Goal: Task Accomplishment & Management: Use online tool/utility

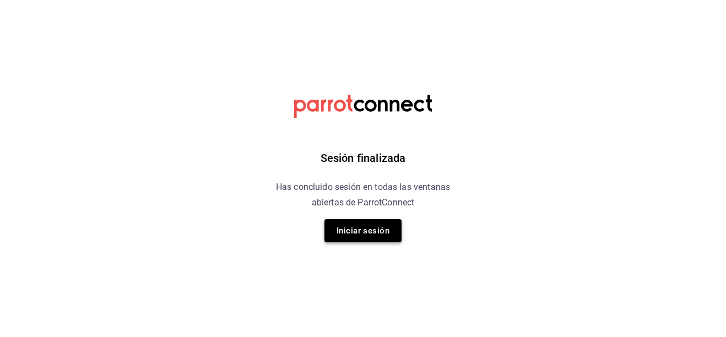
click at [370, 223] on button "Iniciar sesión" at bounding box center [362, 230] width 77 height 23
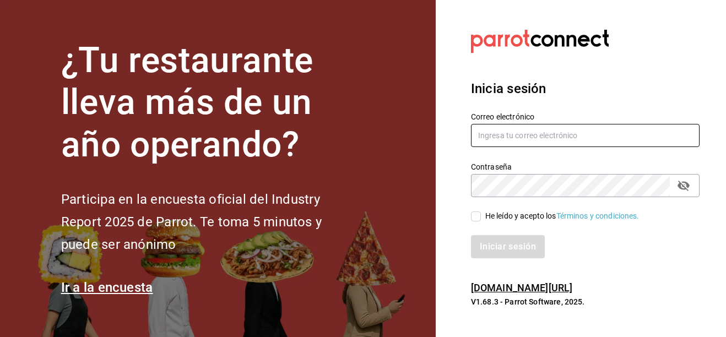
click at [488, 125] on input "text" at bounding box center [585, 135] width 229 height 23
type input "tesoreria@sanjuangrill.com"
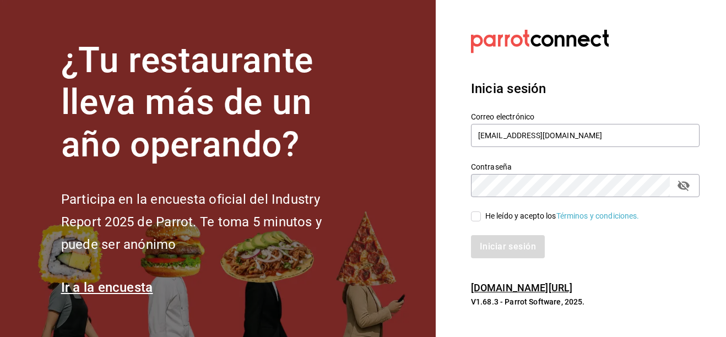
click at [484, 215] on span "He leído y acepto los Términos y condiciones." at bounding box center [560, 216] width 159 height 12
click at [481, 215] on input "He leído y acepto los Términos y condiciones." at bounding box center [476, 217] width 10 height 10
checkbox input "true"
click at [495, 237] on button "Iniciar sesión" at bounding box center [508, 246] width 75 height 23
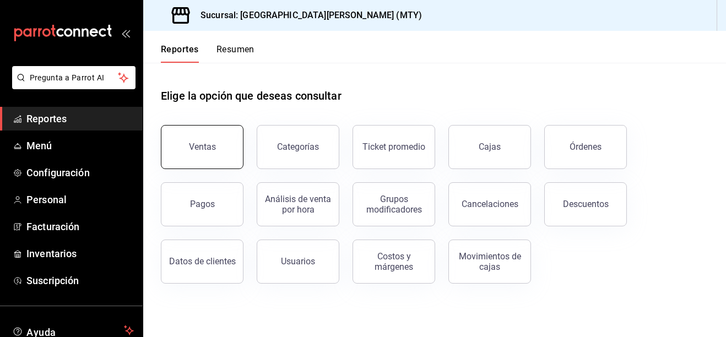
click at [212, 152] on div "Ventas" at bounding box center [202, 147] width 27 height 10
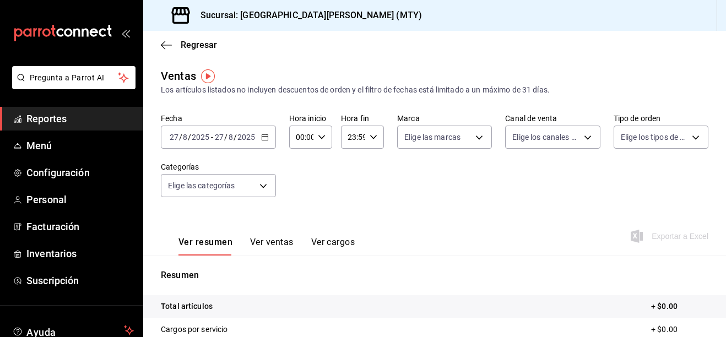
click at [262, 137] on \(Stroke\) "button" at bounding box center [265, 137] width 7 height 6
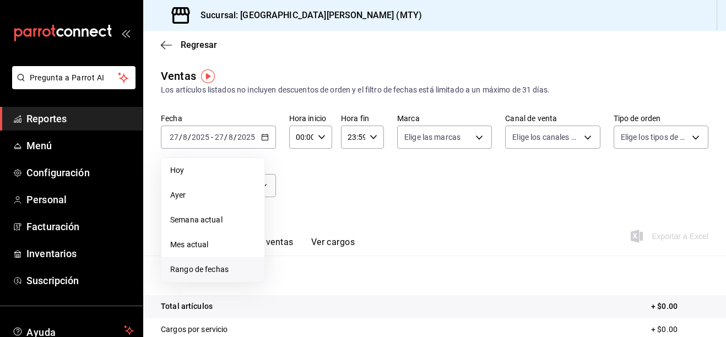
click at [180, 266] on span "Rango de fechas" at bounding box center [212, 270] width 85 height 12
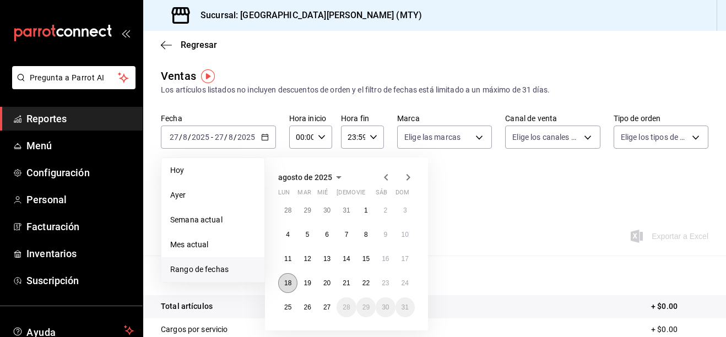
click at [285, 284] on abbr "18" at bounding box center [287, 283] width 7 height 8
click at [406, 282] on abbr "24" at bounding box center [405, 283] width 7 height 8
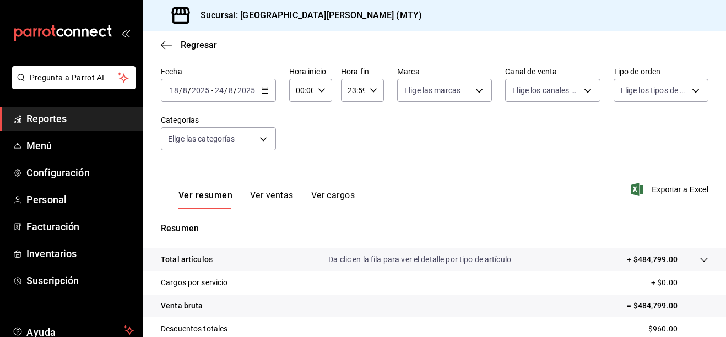
scroll to position [110, 0]
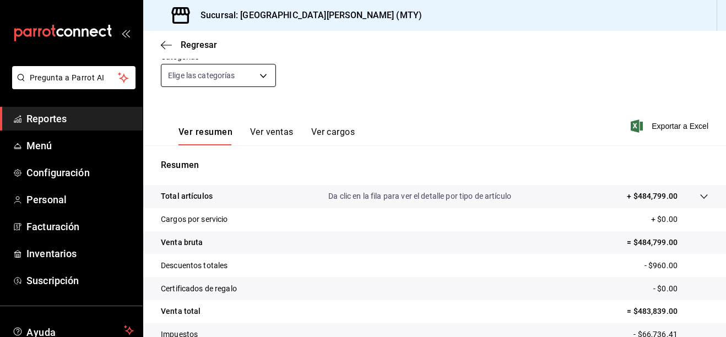
click at [267, 79] on body "Pregunta a Parrot AI Reportes Menú Configuración Personal Facturación Inventari…" at bounding box center [363, 168] width 726 height 337
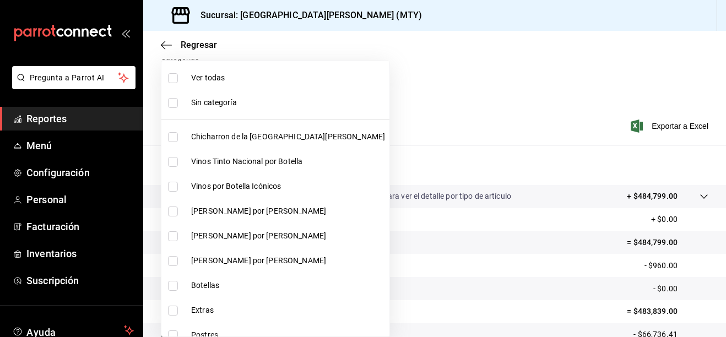
click at [196, 133] on span "Chicharron de la San Juan" at bounding box center [288, 137] width 194 height 12
type input "f0f1c746-f3c3-4ccc-a6c7-92491a04bd66"
checkbox input "true"
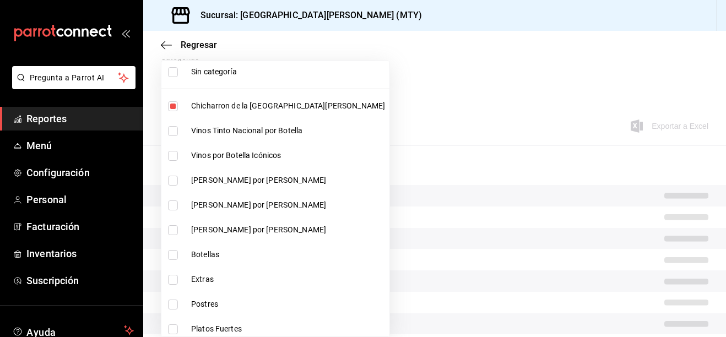
scroll to position [110, 0]
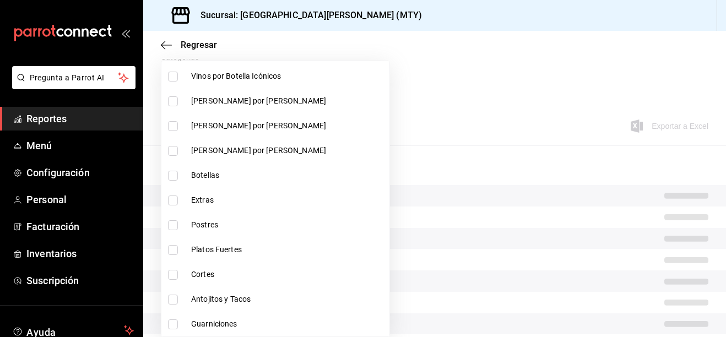
click at [191, 200] on li "Extras" at bounding box center [275, 200] width 228 height 25
type input "f0f1c746-f3c3-4ccc-a6c7-92491a04bd66,ce59e6b0-fd83-4b10-87da-79468a59da8e"
checkbox input "true"
click at [203, 227] on span "Postres" at bounding box center [288, 225] width 194 height 12
type input "f0f1c746-f3c3-4ccc-a6c7-92491a04bd66,ce59e6b0-fd83-4b10-87da-79468a59da8e,b5dc4…"
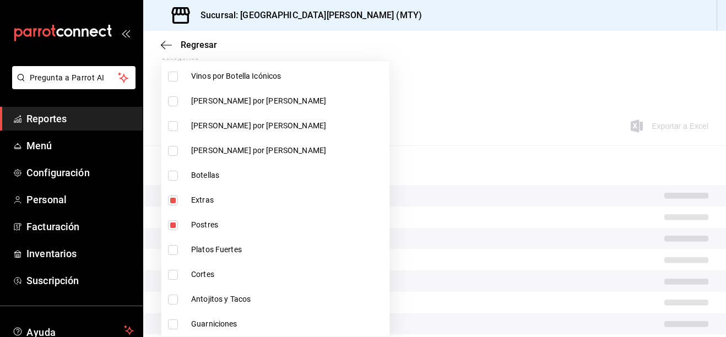
checkbox input "true"
click at [198, 243] on li "Platos Fuertes" at bounding box center [275, 249] width 228 height 25
type input "f0f1c746-f3c3-4ccc-a6c7-92491a04bd66,ce59e6b0-fd83-4b10-87da-79468a59da8e,b5dc4…"
checkbox input "true"
click at [197, 279] on span "Cortes" at bounding box center [288, 275] width 194 height 12
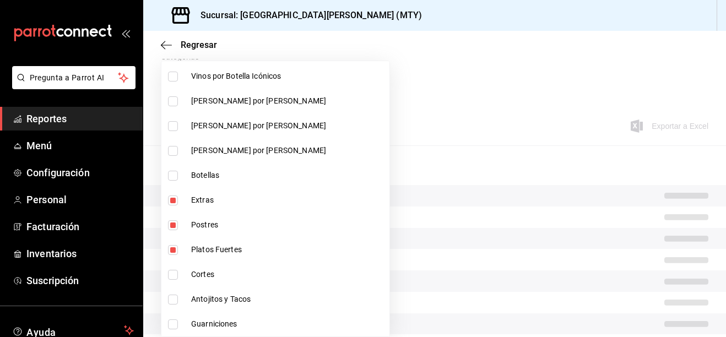
type input "f0f1c746-f3c3-4ccc-a6c7-92491a04bd66,ce59e6b0-fd83-4b10-87da-79468a59da8e,b5dc4…"
checkbox input "true"
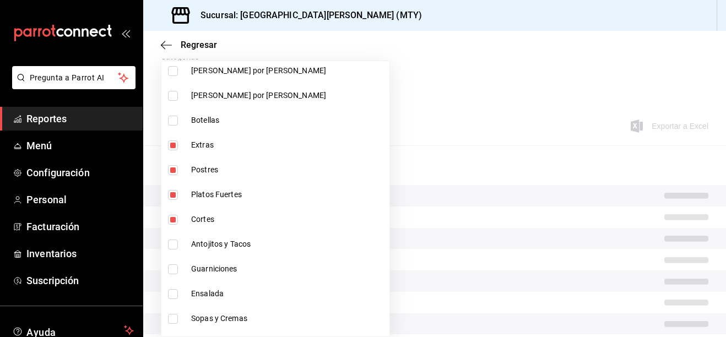
click at [211, 251] on li "Antojitos y Tacos" at bounding box center [275, 244] width 228 height 25
type input "f0f1c746-f3c3-4ccc-a6c7-92491a04bd66,ce59e6b0-fd83-4b10-87da-79468a59da8e,b5dc4…"
checkbox input "true"
click at [197, 267] on span "Guarniciones" at bounding box center [288, 269] width 194 height 12
type input "f0f1c746-f3c3-4ccc-a6c7-92491a04bd66,ce59e6b0-fd83-4b10-87da-79468a59da8e,b5dc4…"
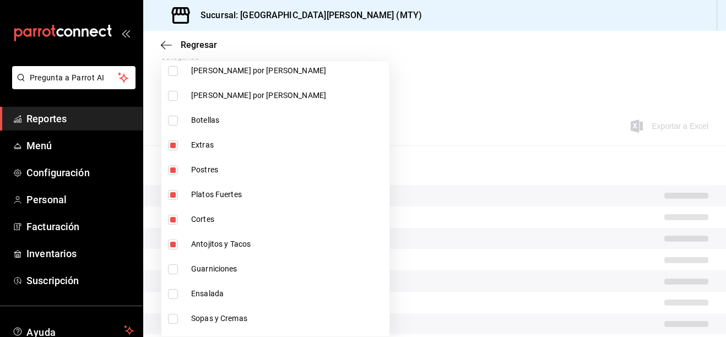
checkbox input "true"
click at [186, 294] on li "Ensalada" at bounding box center [275, 294] width 228 height 25
type input "f0f1c746-f3c3-4ccc-a6c7-92491a04bd66,ce59e6b0-fd83-4b10-87da-79468a59da8e,b5dc4…"
checkbox input "true"
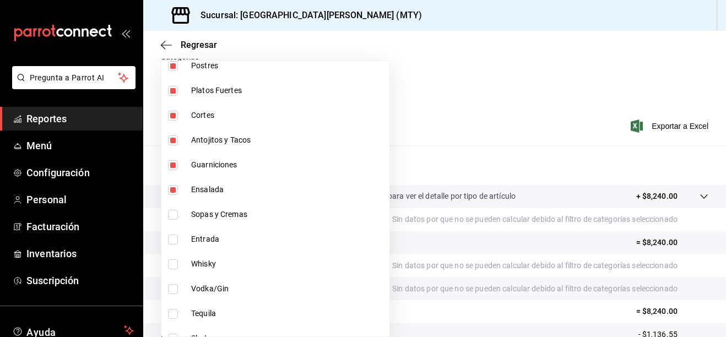
scroll to position [275, 0]
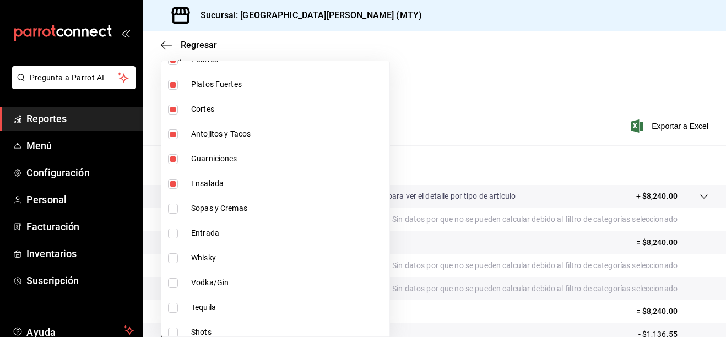
click at [198, 218] on li "Sopas y Cremas" at bounding box center [275, 208] width 228 height 25
type input "f0f1c746-f3c3-4ccc-a6c7-92491a04bd66,ce59e6b0-fd83-4b10-87da-79468a59da8e,b5dc4…"
checkbox input "true"
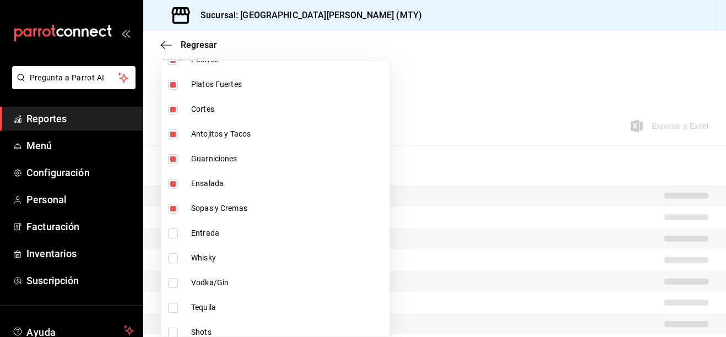
click at [191, 232] on li "Entrada" at bounding box center [275, 233] width 228 height 25
type input "f0f1c746-f3c3-4ccc-a6c7-92491a04bd66,ce59e6b0-fd83-4b10-87da-79468a59da8e,b5dc4…"
checkbox input "true"
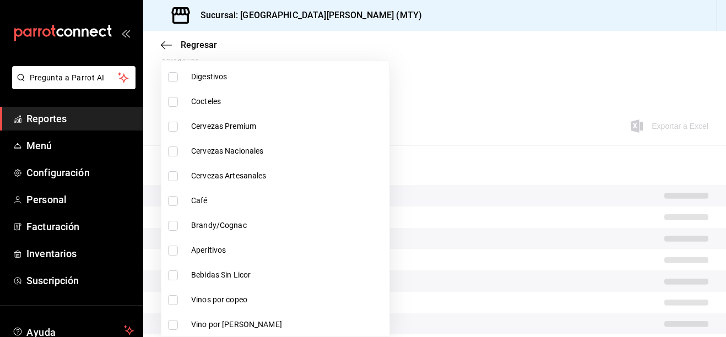
scroll to position [606, 0]
click at [399, 103] on div at bounding box center [363, 168] width 726 height 337
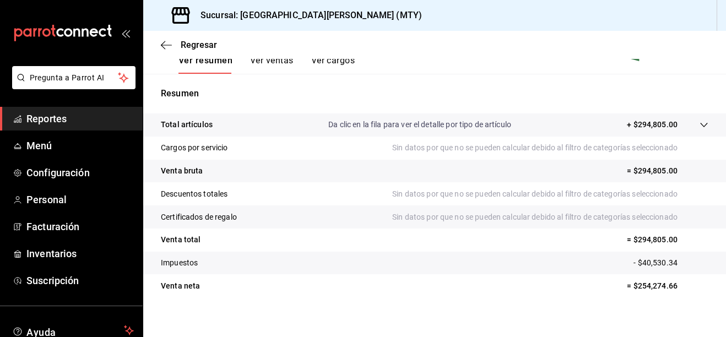
scroll to position [191, 0]
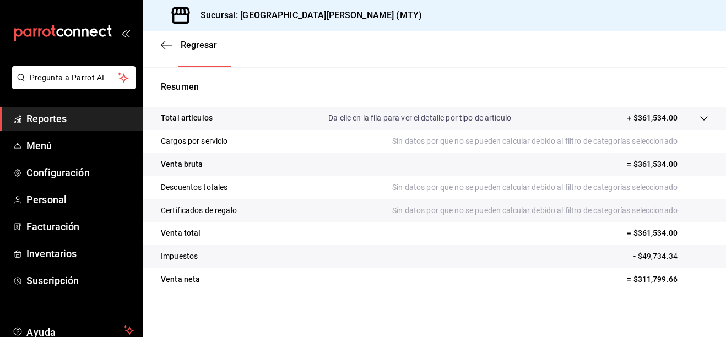
scroll to position [191, 0]
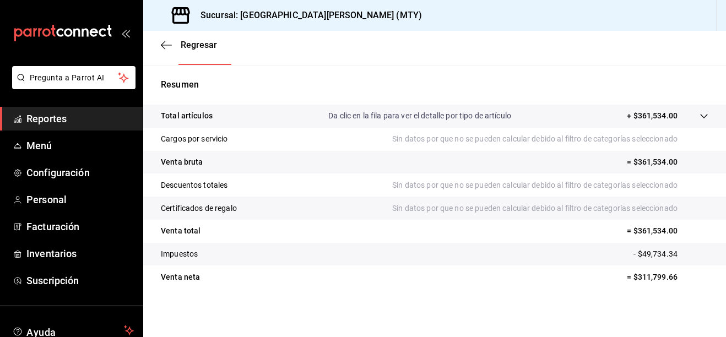
click at [338, 190] on tr "Descuentos totales Sin datos por que no se pueden calcular debido al filtro de …" at bounding box center [434, 185] width 583 height 23
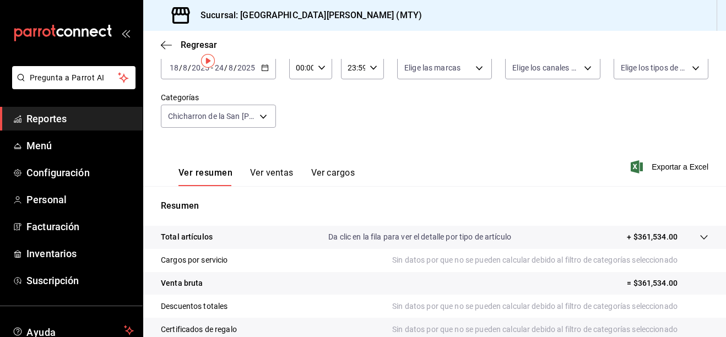
scroll to position [0, 0]
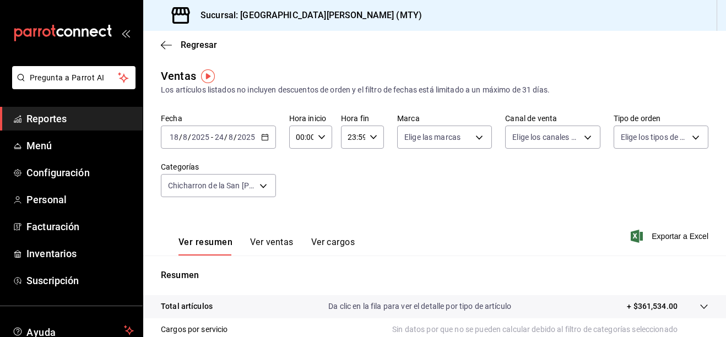
click at [264, 136] on icon "button" at bounding box center [265, 137] width 8 height 8
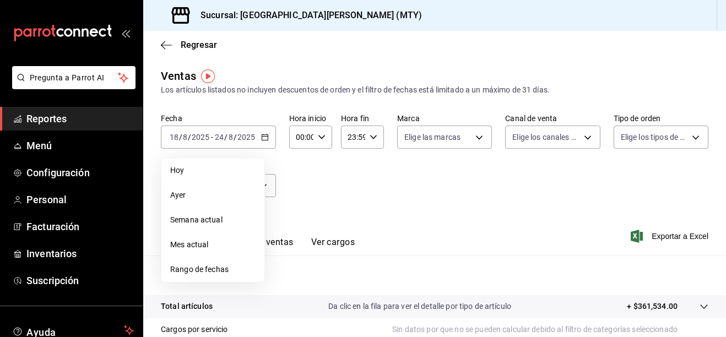
click at [327, 219] on div "Ver resumen Ver ventas Ver cargos Exportar a Excel" at bounding box center [434, 232] width 583 height 45
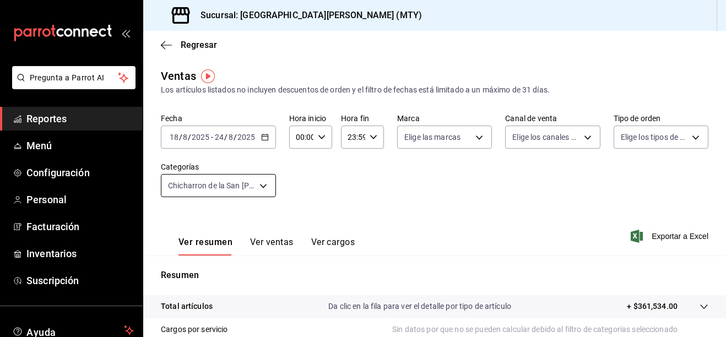
click at [259, 187] on body "Pregunta a Parrot AI Reportes Menú Configuración Personal Facturación Inventari…" at bounding box center [363, 168] width 726 height 337
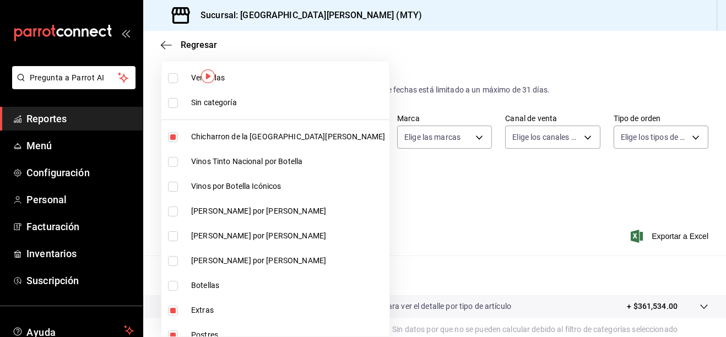
drag, startPoint x: 190, startPoint y: 135, endPoint x: 191, endPoint y: 145, distance: 10.0
click at [190, 137] on li "Chicharron de la San Juan" at bounding box center [275, 137] width 228 height 25
type input "ce59e6b0-fd83-4b10-87da-79468a59da8e,b5dc4f7b-13fc-482f-9dec-176939c52cd6,eeea1…"
checkbox input "false"
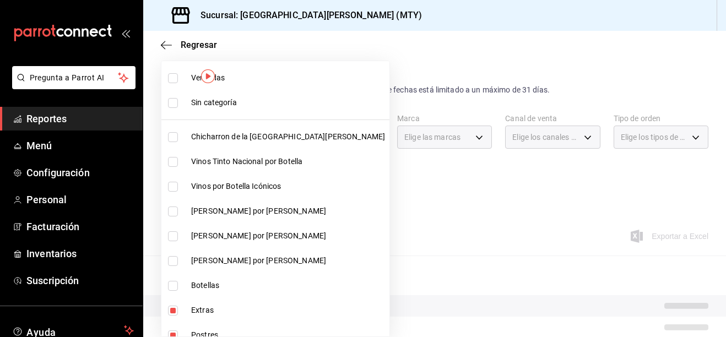
click at [193, 170] on li "Vinos Tinto Nacional por Botella" at bounding box center [275, 161] width 228 height 25
type input "ce59e6b0-fd83-4b10-87da-79468a59da8e,b5dc4f7b-13fc-482f-9dec-176939c52cd6,eeea1…"
checkbox input "true"
click at [190, 191] on li "Vinos por Botella Icónicos" at bounding box center [275, 186] width 228 height 25
type input "ce59e6b0-fd83-4b10-87da-79468a59da8e,b5dc4f7b-13fc-482f-9dec-176939c52cd6,eeea1…"
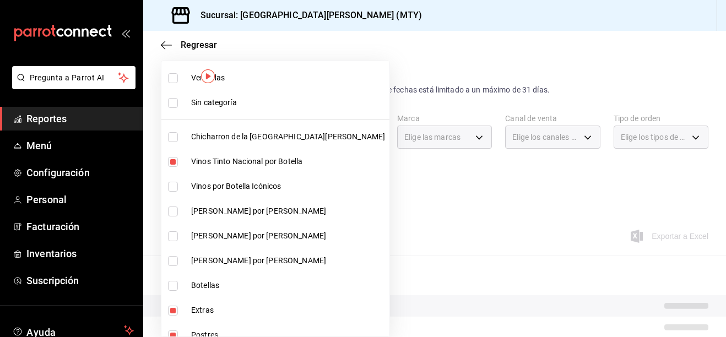
checkbox input "true"
click at [187, 218] on li "Vino Rosado por Botella" at bounding box center [275, 211] width 228 height 25
type input "ce59e6b0-fd83-4b10-87da-79468a59da8e,b5dc4f7b-13fc-482f-9dec-176939c52cd6,eeea1…"
checkbox input "true"
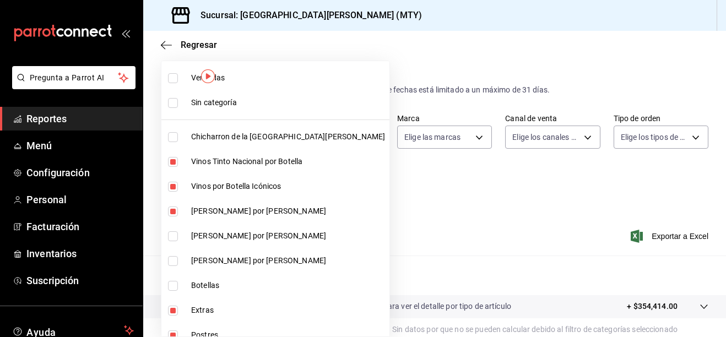
click at [186, 235] on li "Vino Rosado por Botella" at bounding box center [275, 236] width 228 height 25
type input "ce59e6b0-fd83-4b10-87da-79468a59da8e,b5dc4f7b-13fc-482f-9dec-176939c52cd6,eeea1…"
checkbox input "true"
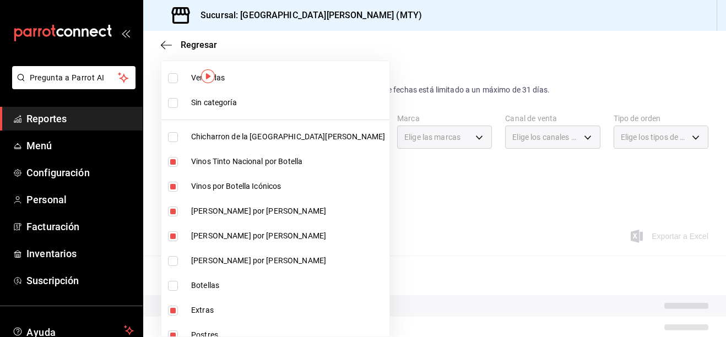
drag, startPoint x: 183, startPoint y: 259, endPoint x: 179, endPoint y: 277, distance: 18.0
click at [183, 259] on li "Vino Blanco por Botella" at bounding box center [275, 260] width 228 height 25
type input "ce59e6b0-fd83-4b10-87da-79468a59da8e,b5dc4f7b-13fc-482f-9dec-176939c52cd6,eeea1…"
checkbox input "true"
drag, startPoint x: 176, startPoint y: 286, endPoint x: 190, endPoint y: 276, distance: 16.5
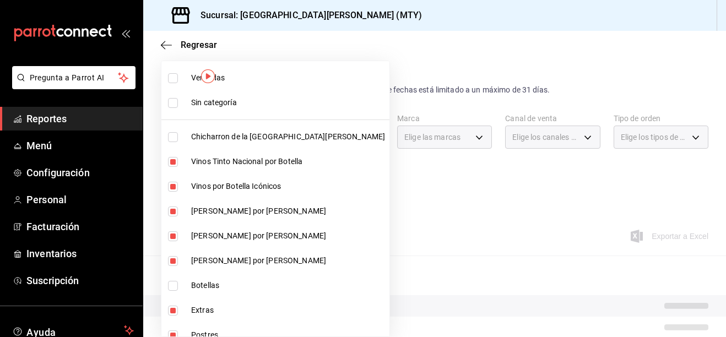
click at [176, 286] on input "checkbox" at bounding box center [173, 286] width 10 height 10
checkbox input "true"
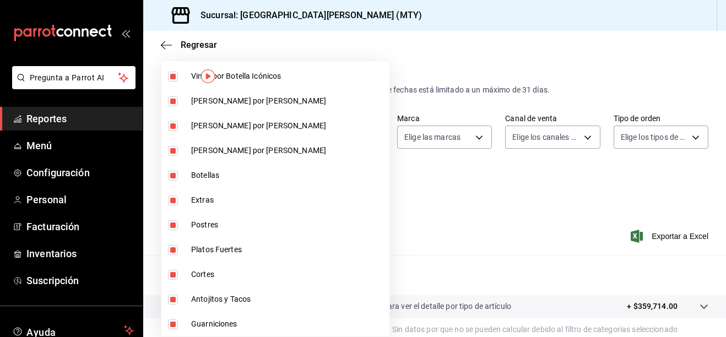
click at [185, 204] on li "Extras" at bounding box center [275, 200] width 228 height 25
type input "b5dc4f7b-13fc-482f-9dec-176939c52cd6,eeea1ade-9d1b-49e9-9c7a-e03ecffd2dd8,fe2cb…"
checkbox input "false"
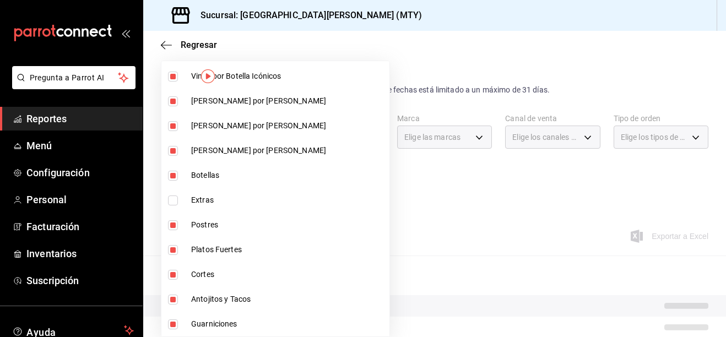
click at [175, 227] on input "checkbox" at bounding box center [173, 225] width 10 height 10
checkbox input "false"
type input "eeea1ade-9d1b-49e9-9c7a-e03ecffd2dd8,fe2cb86f-7b05-41d3-909f-899dbd4ef52f,7bf31…"
click at [170, 253] on input "checkbox" at bounding box center [173, 250] width 10 height 10
checkbox input "false"
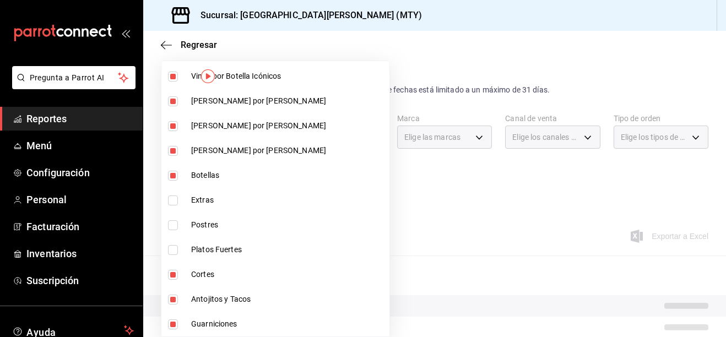
type input "fe2cb86f-7b05-41d3-909f-899dbd4ef52f,7bf311ba-f3e7-4632-94ff-67ef5ef3da16,dd4d8…"
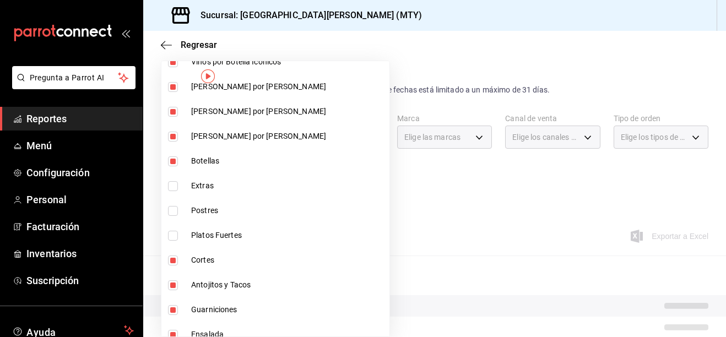
scroll to position [165, 0]
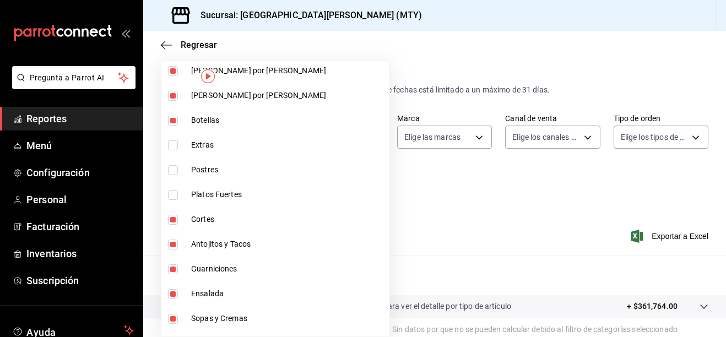
click at [170, 219] on input "checkbox" at bounding box center [173, 220] width 10 height 10
checkbox input "false"
type input "7bf311ba-f3e7-4632-94ff-67ef5ef3da16,dd4d8d8a-3463-49b4-990d-5ce75e426a20,0b474…"
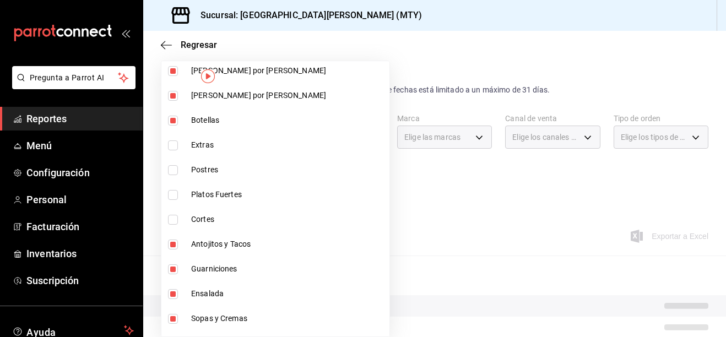
click at [170, 248] on input "checkbox" at bounding box center [173, 245] width 10 height 10
checkbox input "false"
type input "dd4d8d8a-3463-49b4-990d-5ce75e426a20,0b474793-7fe1-4884-a5f6-f5528f4d8504,f943d…"
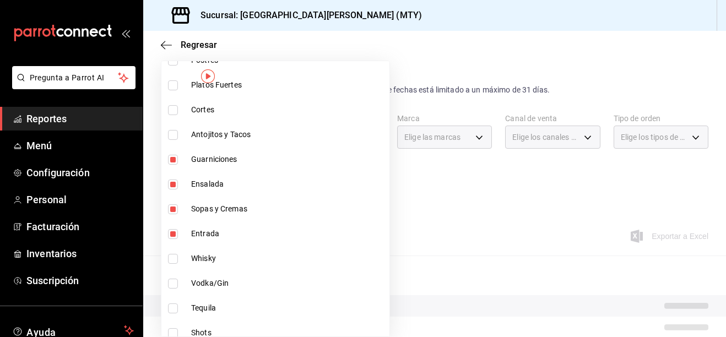
scroll to position [275, 0]
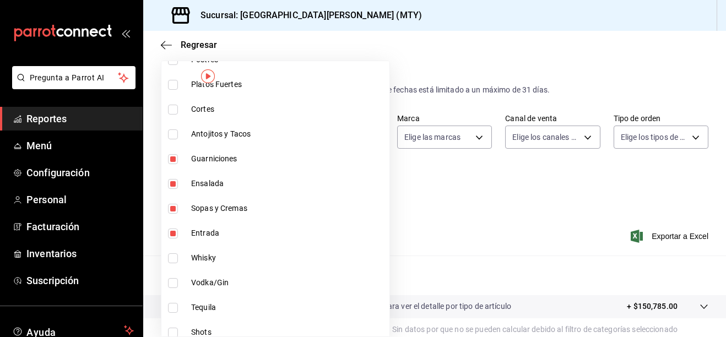
click at [176, 161] on input "checkbox" at bounding box center [173, 159] width 10 height 10
checkbox input "false"
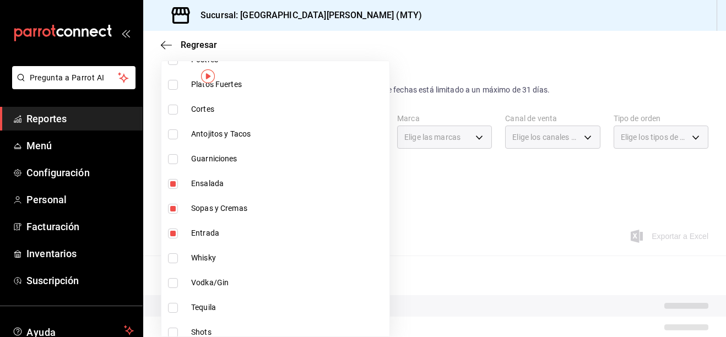
click at [171, 191] on li "Ensalada" at bounding box center [275, 183] width 228 height 25
type input "f943d2a3-4780-4230-a6f8-af716066c425,d66dcf8f-fb23-4151-ae98-d66b9f3d94ea,bc8a8…"
checkbox input "false"
click at [167, 214] on li "Sopas y Cremas" at bounding box center [275, 208] width 228 height 25
type input "d66dcf8f-fb23-4151-ae98-d66b9f3d94ea,bc8a8506-8c9a-4ccc-bee8-9613004b69e8,dff53…"
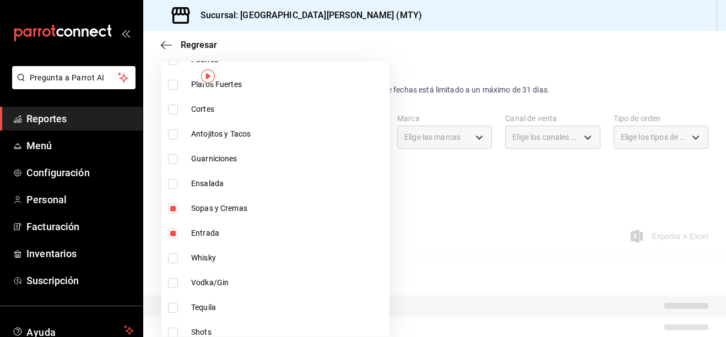
checkbox input "false"
click at [167, 235] on li "Entrada" at bounding box center [275, 233] width 228 height 25
type input "bc8a8506-8c9a-4ccc-bee8-9613004b69e8,dff5383d-db9f-4eeb-86c5-8b8bba73e599,2ada2…"
checkbox input "false"
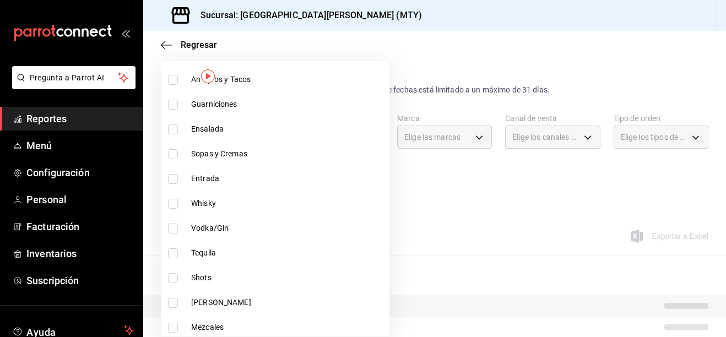
scroll to position [331, 0]
click at [178, 202] on label at bounding box center [175, 203] width 14 height 10
click at [178, 202] on input "checkbox" at bounding box center [173, 203] width 10 height 10
checkbox input "false"
click at [172, 240] on li "Tequila" at bounding box center [275, 252] width 228 height 25
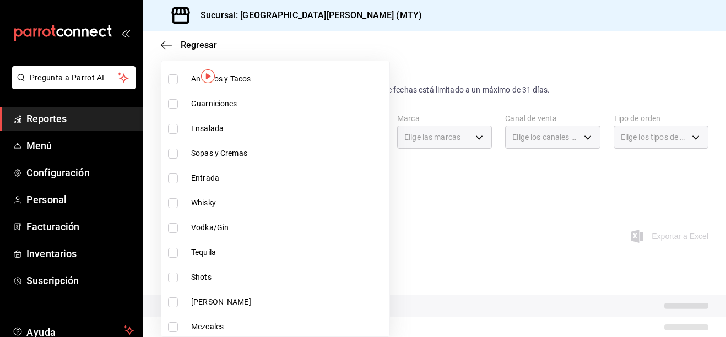
type input "bc8a8506-8c9a-4ccc-bee8-9613004b69e8,dff5383d-db9f-4eeb-86c5-8b8bba73e599,2ada2…"
checkbox input "true"
click at [173, 208] on li "Whisky" at bounding box center [275, 203] width 228 height 25
type input "bc8a8506-8c9a-4ccc-bee8-9613004b69e8,dff5383d-db9f-4eeb-86c5-8b8bba73e599,2ada2…"
checkbox input "true"
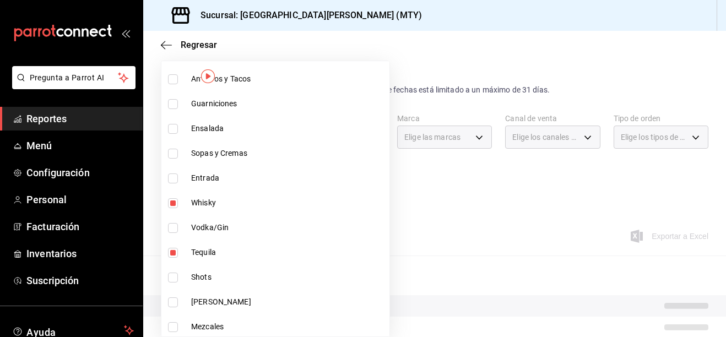
click at [171, 225] on input "checkbox" at bounding box center [173, 228] width 10 height 10
checkbox input "true"
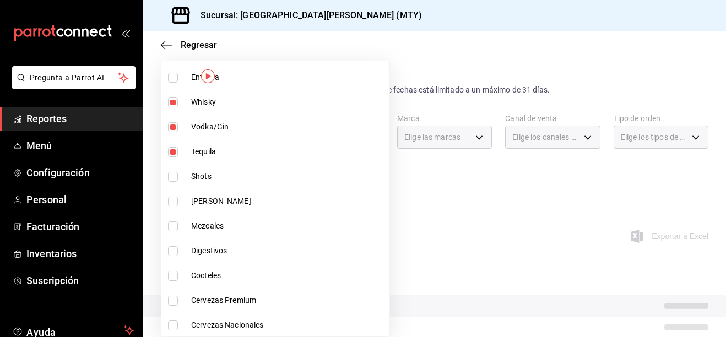
scroll to position [441, 0]
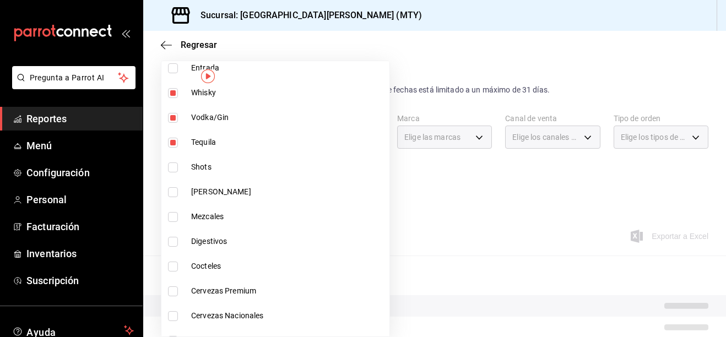
click at [173, 174] on li "Shots" at bounding box center [275, 167] width 228 height 25
type input "bc8a8506-8c9a-4ccc-bee8-9613004b69e8,dff5383d-db9f-4eeb-86c5-8b8bba73e599,2ada2…"
checkbox input "true"
click at [174, 191] on input "checkbox" at bounding box center [173, 192] width 10 height 10
checkbox input "true"
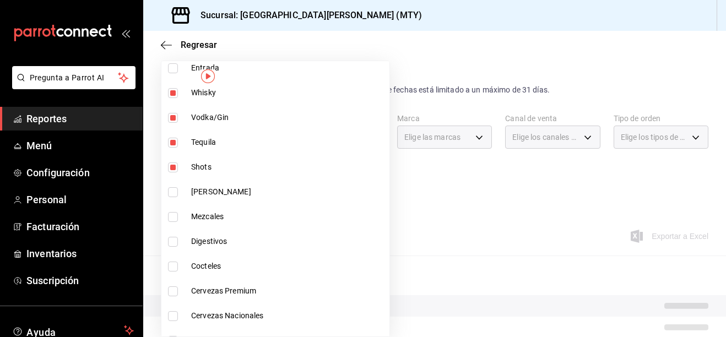
type input "bc8a8506-8c9a-4ccc-bee8-9613004b69e8,dff5383d-db9f-4eeb-86c5-8b8bba73e599,2ada2…"
click at [171, 216] on input "checkbox" at bounding box center [173, 217] width 10 height 10
checkbox input "true"
type input "bc8a8506-8c9a-4ccc-bee8-9613004b69e8,dff5383d-db9f-4eeb-86c5-8b8bba73e599,2ada2…"
click at [174, 246] on input "checkbox" at bounding box center [173, 242] width 10 height 10
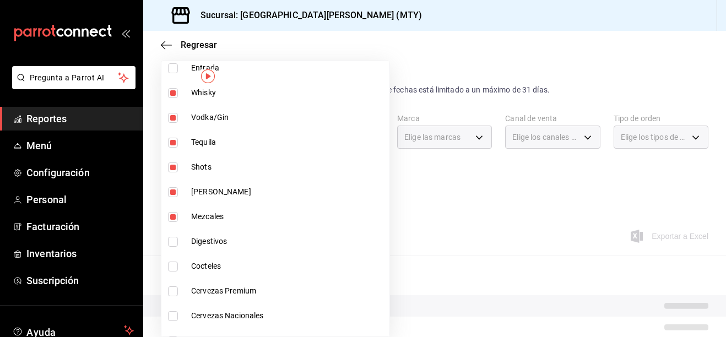
checkbox input "true"
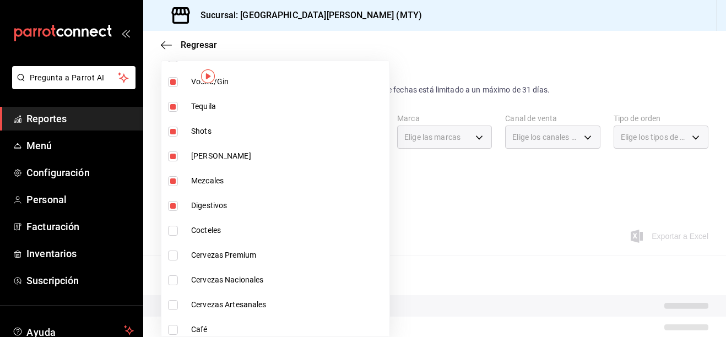
scroll to position [496, 0]
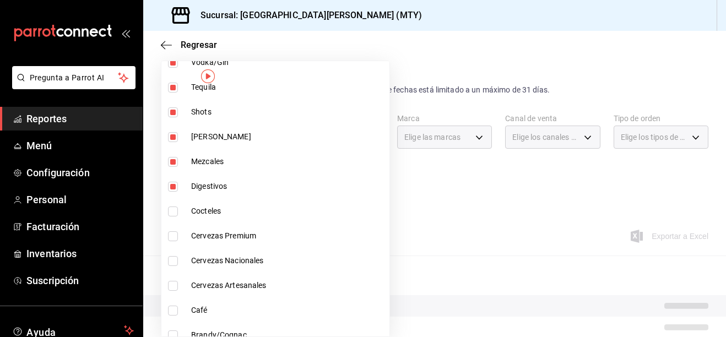
click at [181, 218] on li "Cocteles" at bounding box center [275, 211] width 228 height 25
type input "bc8a8506-8c9a-4ccc-bee8-9613004b69e8,dff5383d-db9f-4eeb-86c5-8b8bba73e599,2ada2…"
checkbox input "true"
click at [168, 234] on input "checkbox" at bounding box center [173, 236] width 10 height 10
checkbox input "true"
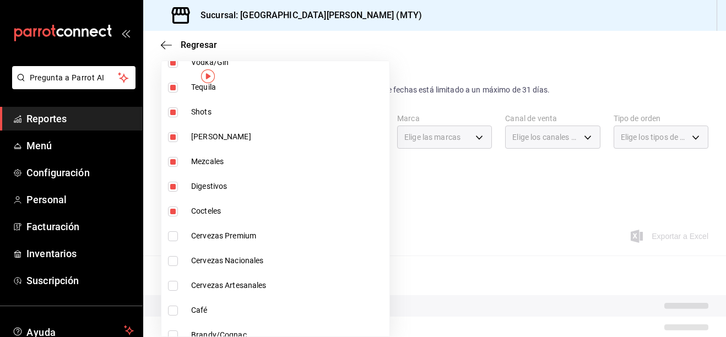
type input "bc8a8506-8c9a-4ccc-bee8-9613004b69e8,dff5383d-db9f-4eeb-86c5-8b8bba73e599,2ada2…"
click at [170, 258] on input "checkbox" at bounding box center [173, 261] width 10 height 10
checkbox input "true"
type input "bc8a8506-8c9a-4ccc-bee8-9613004b69e8,dff5383d-db9f-4eeb-86c5-8b8bba73e599,2ada2…"
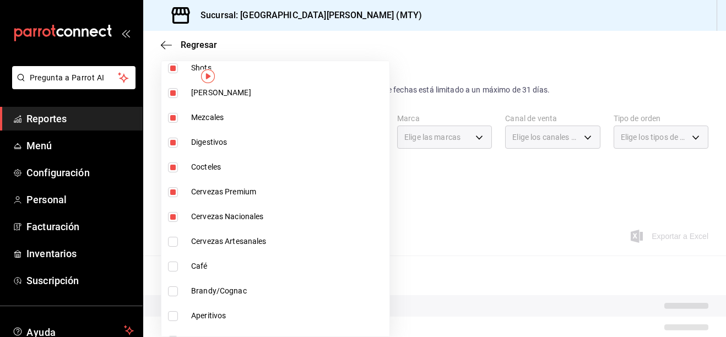
scroll to position [606, 0]
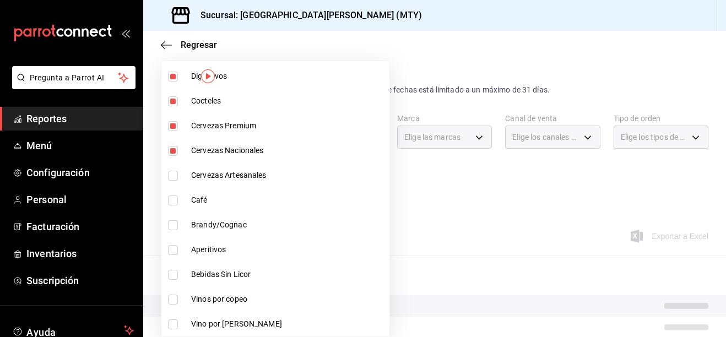
click at [176, 178] on input "checkbox" at bounding box center [173, 176] width 10 height 10
checkbox input "true"
click at [167, 207] on li "Café" at bounding box center [275, 200] width 228 height 25
type input "bc8a8506-8c9a-4ccc-bee8-9613004b69e8,dff5383d-db9f-4eeb-86c5-8b8bba73e599,2ada2…"
checkbox input "true"
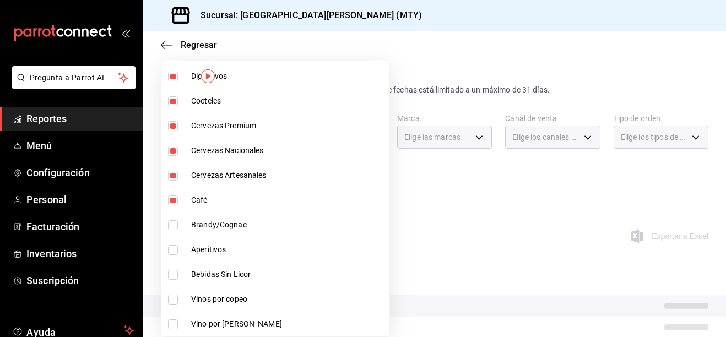
drag, startPoint x: 169, startPoint y: 226, endPoint x: 167, endPoint y: 233, distance: 7.2
click at [169, 226] on input "checkbox" at bounding box center [173, 225] width 10 height 10
checkbox input "true"
type input "bc8a8506-8c9a-4ccc-bee8-9613004b69e8,dff5383d-db9f-4eeb-86c5-8b8bba73e599,2ada2…"
click at [172, 251] on input "checkbox" at bounding box center [173, 250] width 10 height 10
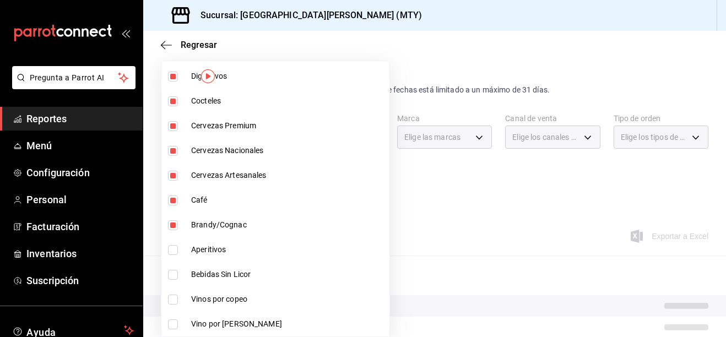
checkbox input "true"
click at [167, 274] on li "Bebidas Sin Licor" at bounding box center [275, 274] width 228 height 25
type input "bc8a8506-8c9a-4ccc-bee8-9613004b69e8,dff5383d-db9f-4eeb-86c5-8b8bba73e599,2ada2…"
checkbox input "true"
click at [169, 299] on input "checkbox" at bounding box center [173, 300] width 10 height 10
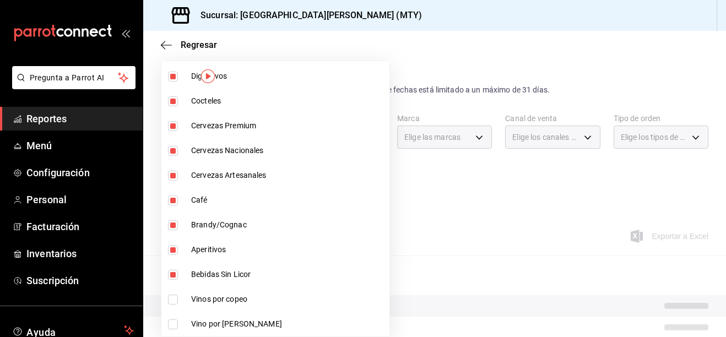
checkbox input "true"
type input "bc8a8506-8c9a-4ccc-bee8-9613004b69e8,dff5383d-db9f-4eeb-86c5-8b8bba73e599,2ada2…"
click at [170, 327] on input "checkbox" at bounding box center [173, 325] width 10 height 10
checkbox input "true"
type input "bc8a8506-8c9a-4ccc-bee8-9613004b69e8,dff5383d-db9f-4eeb-86c5-8b8bba73e599,2ada2…"
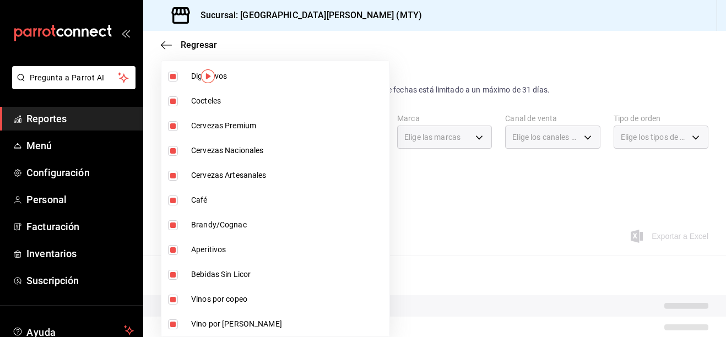
click at [345, 209] on div at bounding box center [363, 168] width 726 height 337
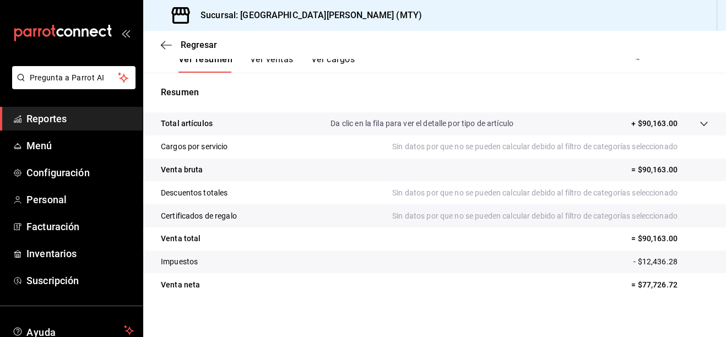
scroll to position [191, 0]
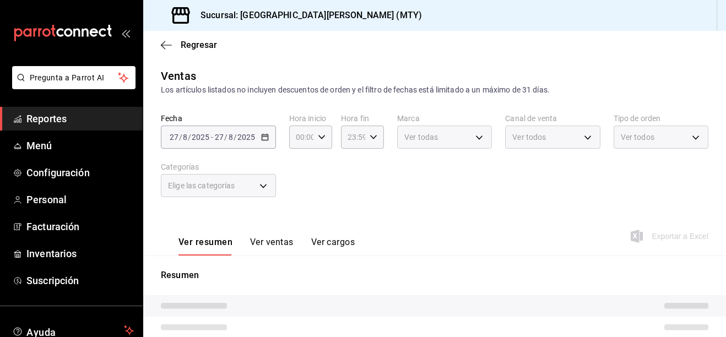
type input "bc8a8506-8c9a-4ccc-bee8-9613004b69e8,dff5383d-db9f-4eeb-86c5-8b8bba73e599,2ada2…"
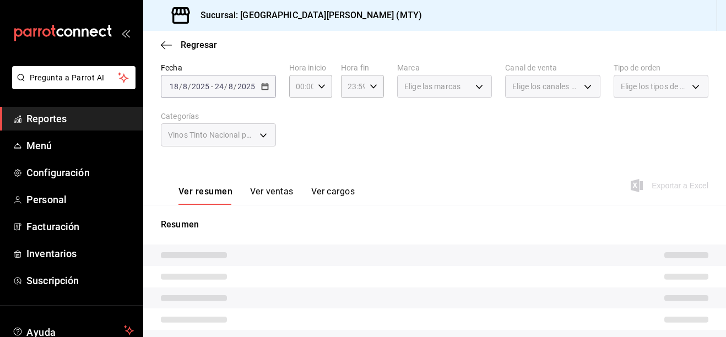
scroll to position [110, 0]
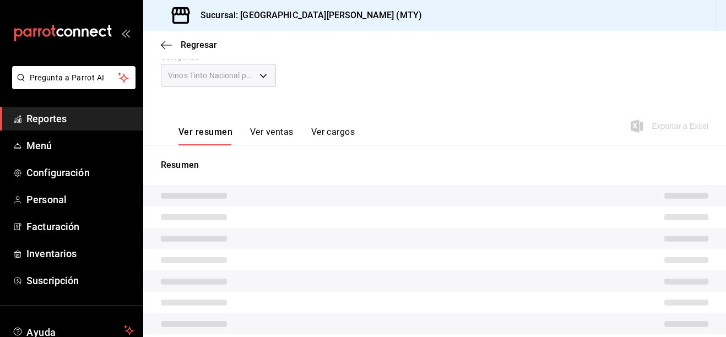
click at [259, 77] on div "Vinos Tinto Nacional por Botella, Vinos por Botella Icónicos, Vino Rosado por B…" at bounding box center [218, 75] width 115 height 23
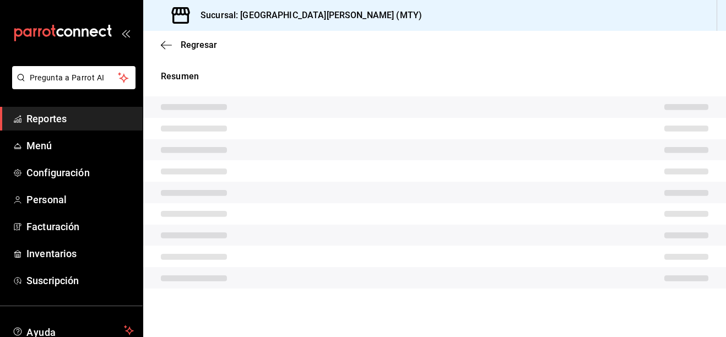
scroll to position [191, 0]
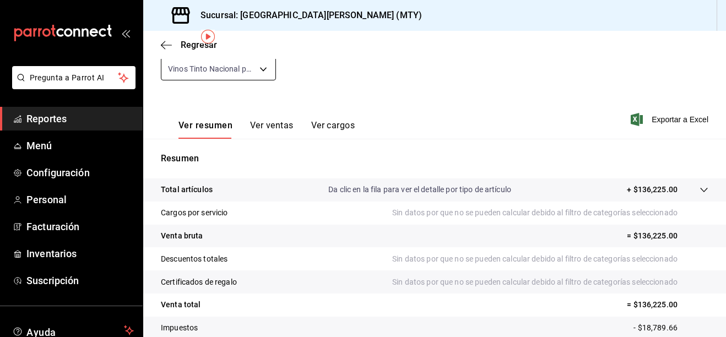
scroll to position [25, 0]
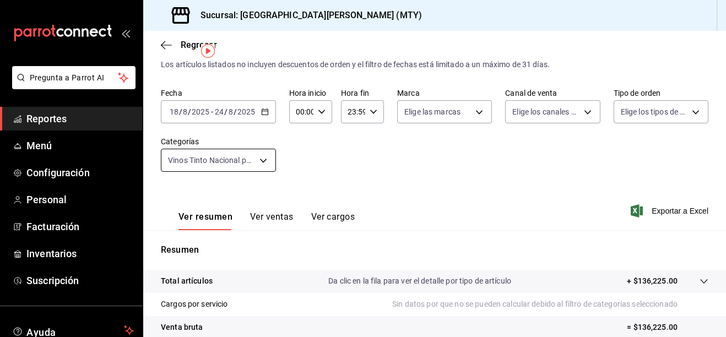
click at [256, 163] on body "Pregunta a Parrot AI Reportes Menú Configuración Personal Facturación Inventari…" at bounding box center [363, 168] width 726 height 337
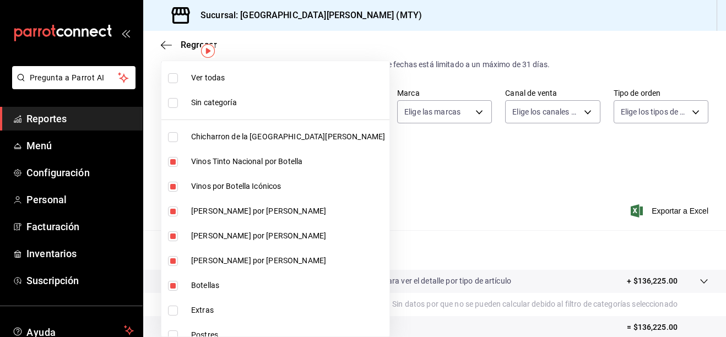
click at [193, 80] on span "Ver todas" at bounding box center [288, 78] width 194 height 12
type input "f0f1c746-f3c3-4ccc-a6c7-92491a04bd66,bc8a8506-8c9a-4ccc-bee8-9613004b69e8,dff53…"
checkbox input "true"
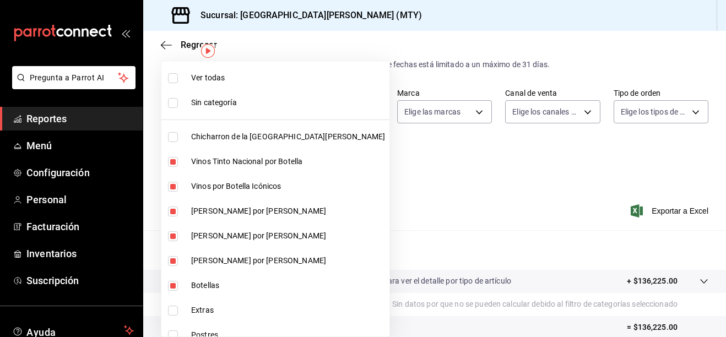
checkbox input "true"
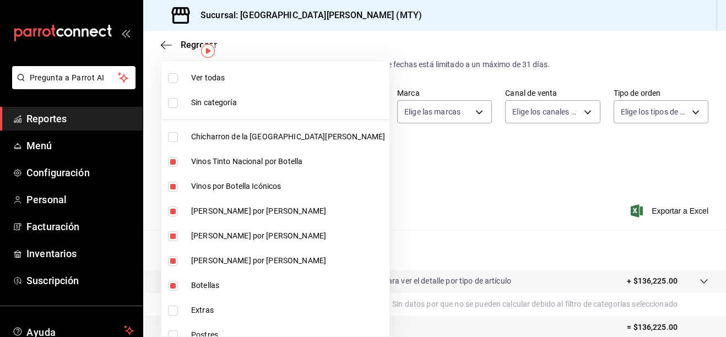
checkbox input "true"
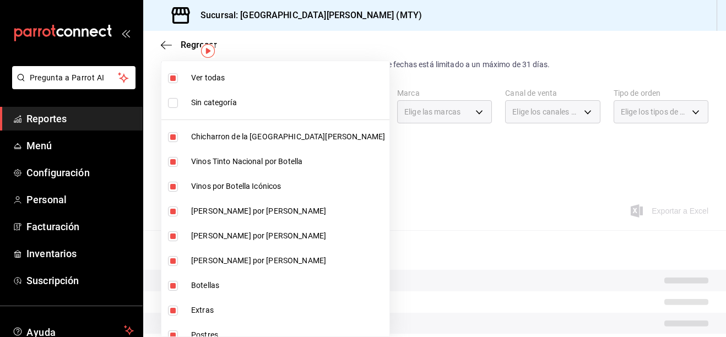
click at [350, 171] on div at bounding box center [363, 168] width 726 height 337
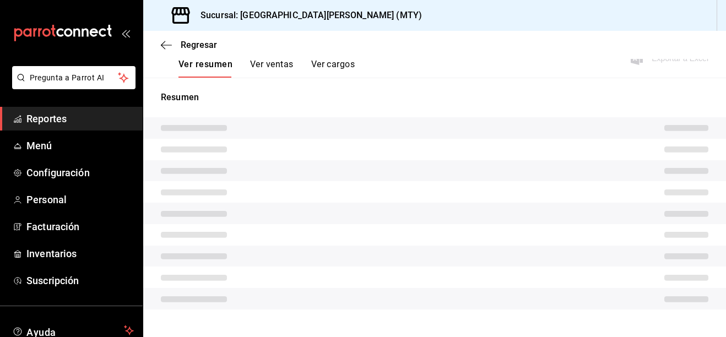
scroll to position [191, 0]
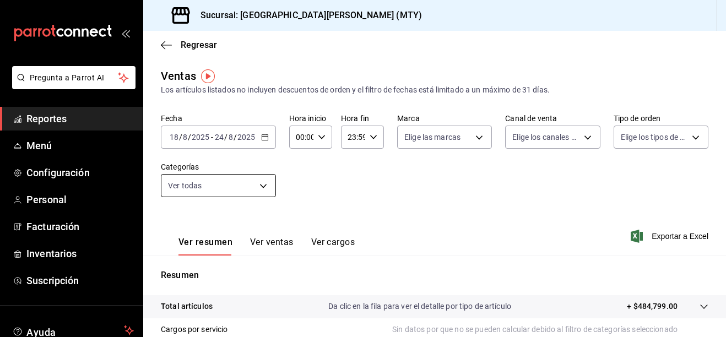
click at [264, 190] on body "Pregunta a Parrot AI Reportes Menú Configuración Personal Facturación Inventari…" at bounding box center [363, 168] width 726 height 337
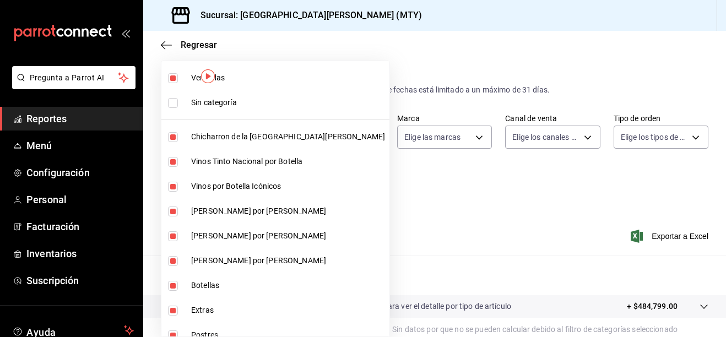
click at [197, 161] on span "Vinos Tinto Nacional por Botella" at bounding box center [288, 162] width 194 height 12
type input "f0f1c746-f3c3-4ccc-a6c7-92491a04bd66,dff5383d-db9f-4eeb-86c5-8b8bba73e599,2ada2…"
checkbox input "false"
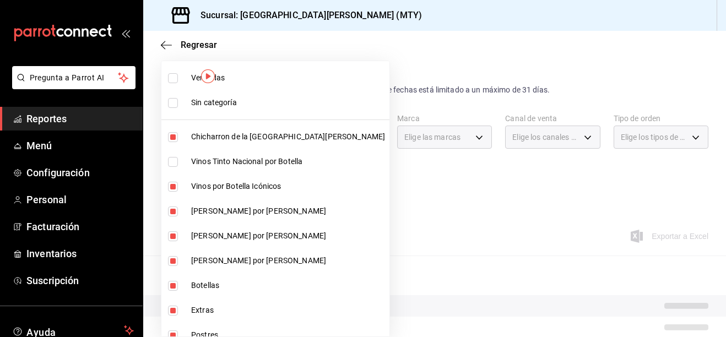
click at [194, 180] on li "Vinos por Botella Icónicos" at bounding box center [275, 186] width 228 height 25
type input "f0f1c746-f3c3-4ccc-a6c7-92491a04bd66,2ada25f8-a229-4569-ad1a-c7d4faa6a90c,830c6…"
checkbox input "false"
click at [190, 212] on li "Vino Rosado por Botella" at bounding box center [275, 211] width 228 height 25
type input "f0f1c746-f3c3-4ccc-a6c7-92491a04bd66,830c6904-0e0e-45ff-8607-969e02d888aa,1d3d2…"
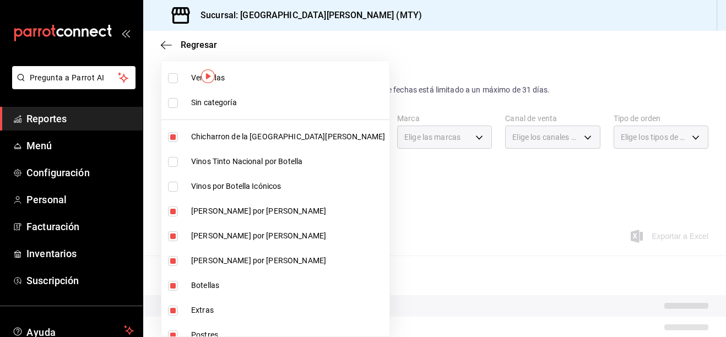
checkbox input "false"
click at [190, 240] on li "Vino Rosado por Botella" at bounding box center [275, 236] width 228 height 25
type input "f0f1c746-f3c3-4ccc-a6c7-92491a04bd66,1d3d29c0-02c9-42b0-a835-69b22f6b2f8d,9a335…"
checkbox input "false"
click at [190, 265] on li "Vino Blanco por Botella" at bounding box center [275, 260] width 228 height 25
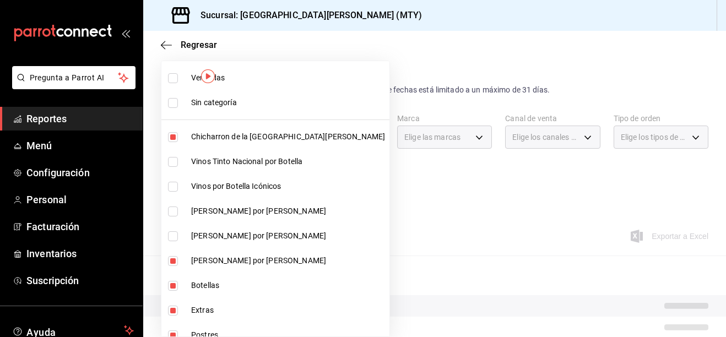
type input "f0f1c746-f3c3-4ccc-a6c7-92491a04bd66,9a33567c-d8fc-40ec-a551-8deb0f9257ea,ce59e…"
checkbox input "false"
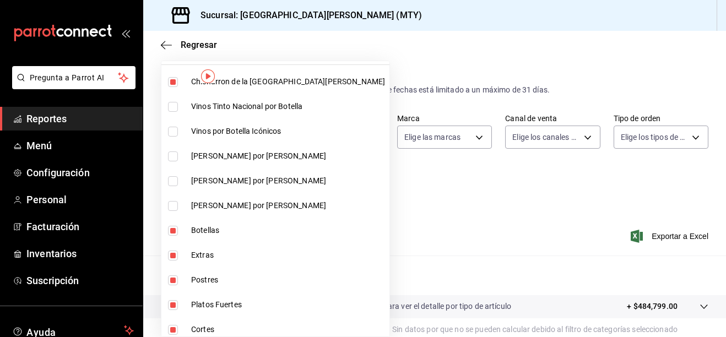
click at [195, 229] on span "Botellas" at bounding box center [288, 231] width 194 height 12
type input "f0f1c746-f3c3-4ccc-a6c7-92491a04bd66,ce59e6b0-fd83-4b10-87da-79468a59da8e,b5dc4…"
checkbox input "false"
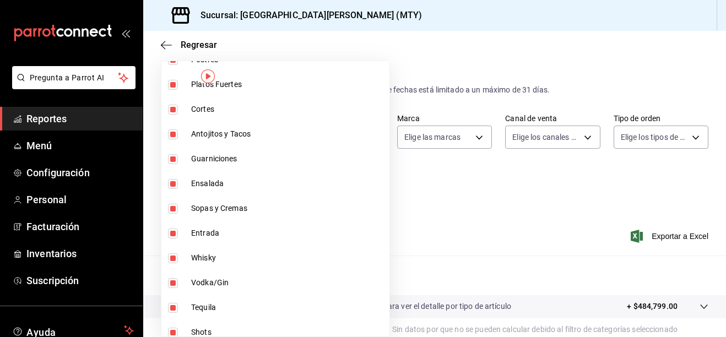
scroll to position [331, 0]
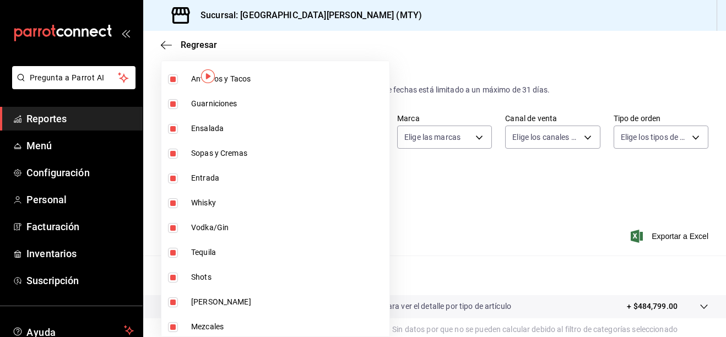
click at [210, 208] on span "Whisky" at bounding box center [288, 203] width 194 height 12
type input "f0f1c746-f3c3-4ccc-a6c7-92491a04bd66,ce59e6b0-fd83-4b10-87da-79468a59da8e,b5dc4…"
checkbox input "false"
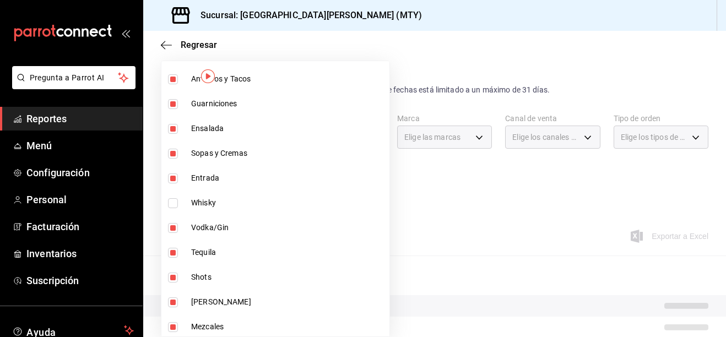
click at [206, 226] on span "Vodka/Gin" at bounding box center [288, 228] width 194 height 12
type input "f0f1c746-f3c3-4ccc-a6c7-92491a04bd66,ce59e6b0-fd83-4b10-87da-79468a59da8e,b5dc4…"
checkbox input "false"
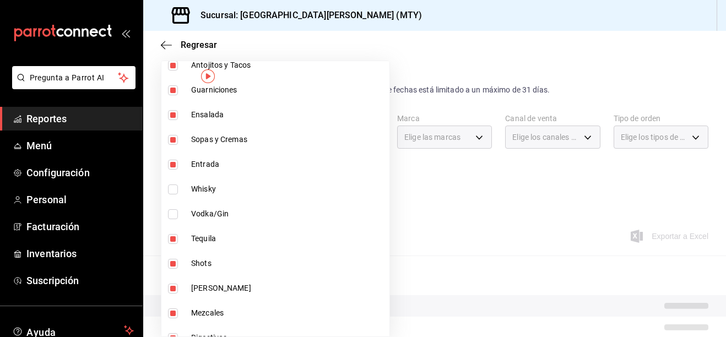
scroll to position [386, 0]
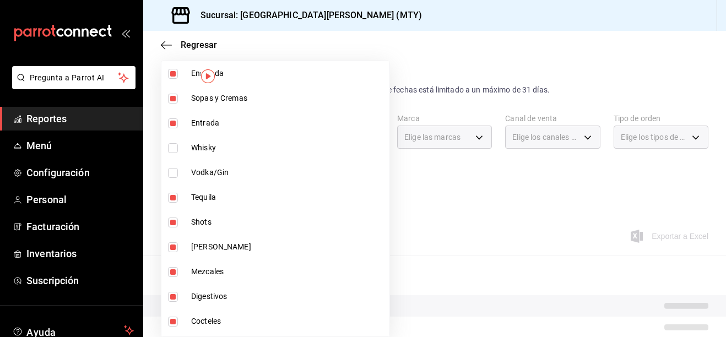
click at [208, 205] on li "Tequila" at bounding box center [275, 197] width 228 height 25
type input "f0f1c746-f3c3-4ccc-a6c7-92491a04bd66,ce59e6b0-fd83-4b10-87da-79468a59da8e,b5dc4…"
checkbox input "false"
drag, startPoint x: 201, startPoint y: 219, endPoint x: 197, endPoint y: 241, distance: 22.4
click at [201, 222] on span "Shots" at bounding box center [288, 223] width 194 height 12
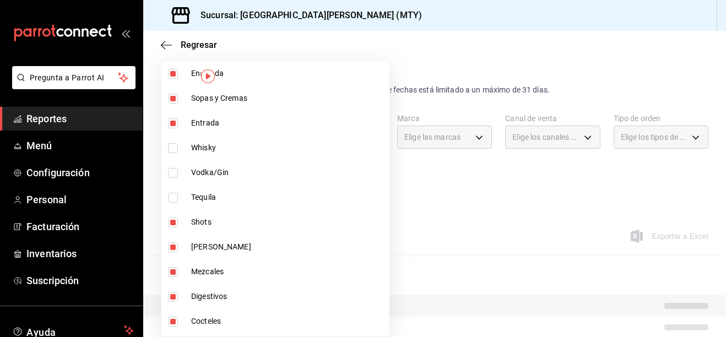
type input "f0f1c746-f3c3-4ccc-a6c7-92491a04bd66,ce59e6b0-fd83-4b10-87da-79468a59da8e,b5dc4…"
checkbox input "false"
click at [196, 245] on span "Ron" at bounding box center [288, 247] width 194 height 12
type input "f0f1c746-f3c3-4ccc-a6c7-92491a04bd66,ce59e6b0-fd83-4b10-87da-79468a59da8e,b5dc4…"
checkbox input "false"
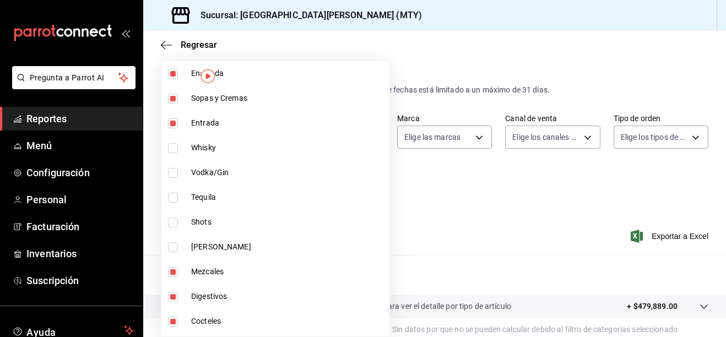
click at [194, 265] on li "Mezcales" at bounding box center [275, 271] width 228 height 25
type input "f0f1c746-f3c3-4ccc-a6c7-92491a04bd66,ce59e6b0-fd83-4b10-87da-79468a59da8e,b5dc4…"
checkbox input "false"
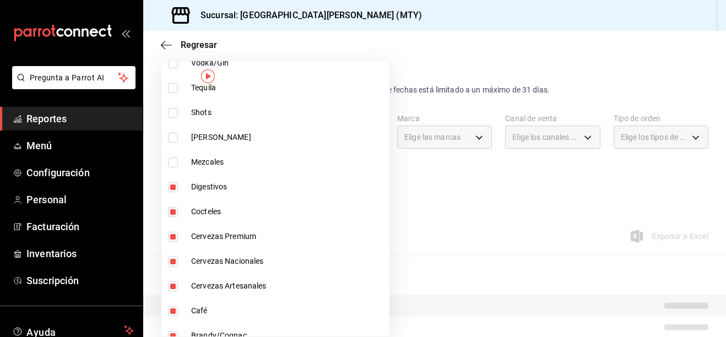
scroll to position [496, 0]
drag, startPoint x: 191, startPoint y: 191, endPoint x: 187, endPoint y: 213, distance: 22.5
click at [191, 196] on li "Digestivos" at bounding box center [275, 186] width 228 height 25
type input "f0f1c746-f3c3-4ccc-a6c7-92491a04bd66,ce59e6b0-fd83-4b10-87da-79468a59da8e,b5dc4…"
checkbox input "false"
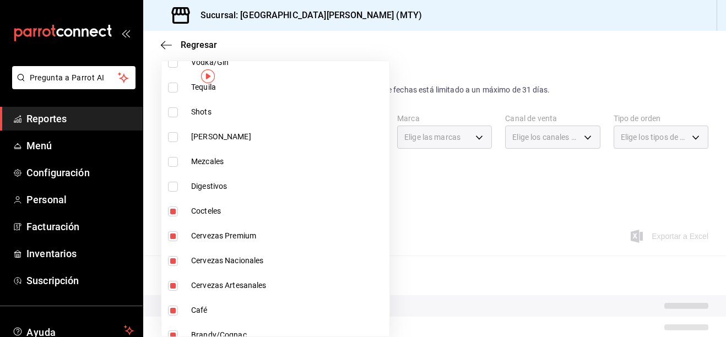
drag, startPoint x: 190, startPoint y: 214, endPoint x: 189, endPoint y: 227, distance: 12.7
click at [190, 215] on li "Cocteles" at bounding box center [275, 211] width 228 height 25
type input "f0f1c746-f3c3-4ccc-a6c7-92491a04bd66,ce59e6b0-fd83-4b10-87da-79468a59da8e,b5dc4…"
checkbox input "false"
click at [191, 236] on li "Cervezas Premium" at bounding box center [275, 236] width 228 height 25
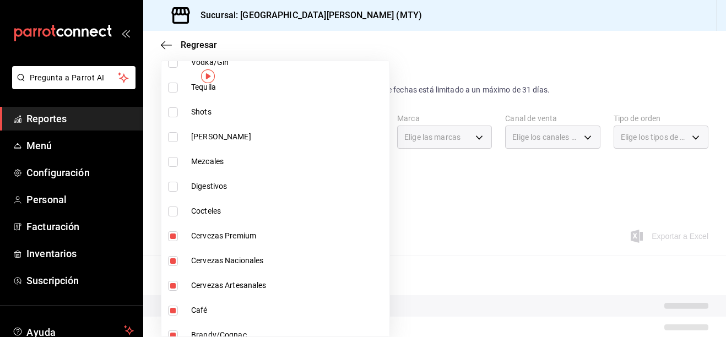
type input "f0f1c746-f3c3-4ccc-a6c7-92491a04bd66,ce59e6b0-fd83-4b10-87da-79468a59da8e,b5dc4…"
checkbox input "false"
click at [188, 262] on li "Cervezas Nacionales" at bounding box center [275, 260] width 228 height 25
type input "f0f1c746-f3c3-4ccc-a6c7-92491a04bd66,ce59e6b0-fd83-4b10-87da-79468a59da8e,b5dc4…"
checkbox input "false"
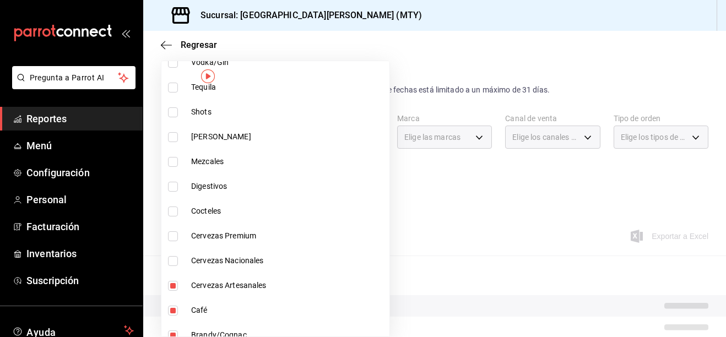
click at [181, 279] on li "Cervezas Artesanales" at bounding box center [275, 285] width 228 height 25
type input "f0f1c746-f3c3-4ccc-a6c7-92491a04bd66,ce59e6b0-fd83-4b10-87da-79468a59da8e,b5dc4…"
checkbox input "false"
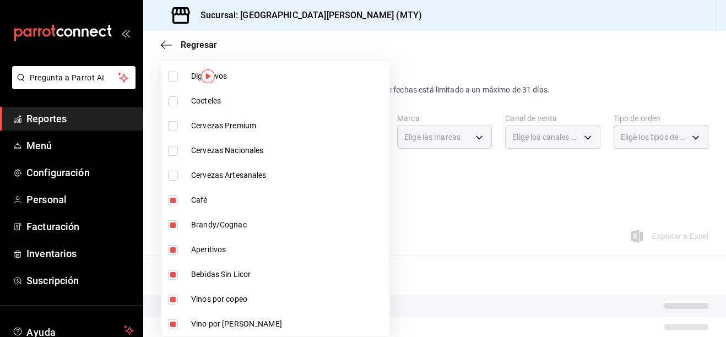
click at [177, 317] on li "Vino por Botella" at bounding box center [275, 324] width 228 height 25
type input "f0f1c746-f3c3-4ccc-a6c7-92491a04bd66,ce59e6b0-fd83-4b10-87da-79468a59da8e,b5dc4…"
checkbox input "false"
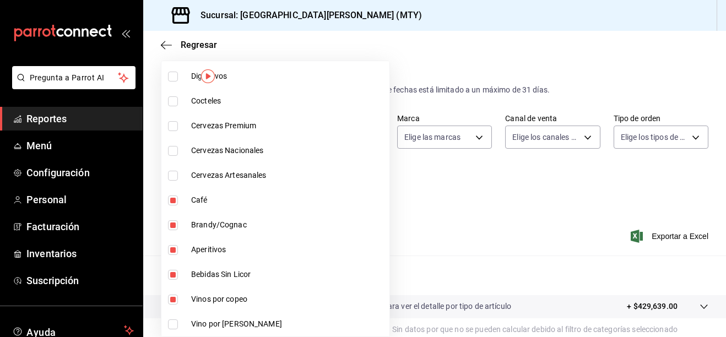
click at [182, 295] on li "Vinos por copeo" at bounding box center [275, 299] width 228 height 25
type input "f0f1c746-f3c3-4ccc-a6c7-92491a04bd66,ce59e6b0-fd83-4b10-87da-79468a59da8e,b5dc4…"
checkbox input "false"
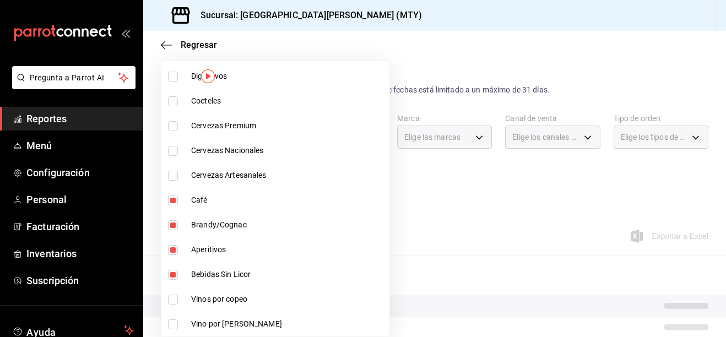
click at [184, 273] on li "Bebidas Sin Licor" at bounding box center [275, 274] width 228 height 25
type input "f0f1c746-f3c3-4ccc-a6c7-92491a04bd66,ce59e6b0-fd83-4b10-87da-79468a59da8e,b5dc4…"
checkbox input "false"
click at [180, 248] on label at bounding box center [175, 250] width 14 height 10
click at [178, 248] on input "checkbox" at bounding box center [173, 250] width 10 height 10
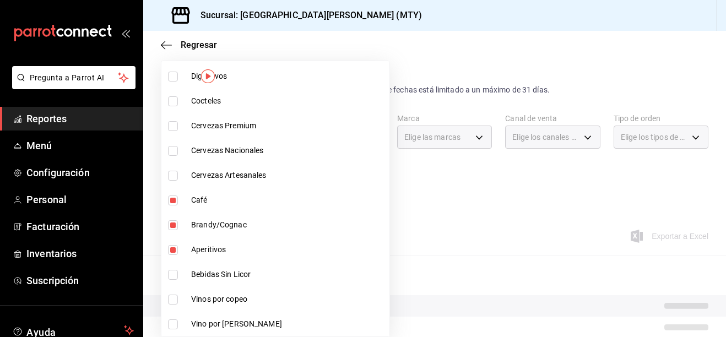
checkbox input "true"
type input "f0f1c746-f3c3-4ccc-a6c7-92491a04bd66,ce59e6b0-fd83-4b10-87da-79468a59da8e,b5dc4…"
drag, startPoint x: 181, startPoint y: 228, endPoint x: 176, endPoint y: 204, distance: 24.2
click at [181, 227] on label at bounding box center [175, 225] width 14 height 10
click at [178, 227] on input "checkbox" at bounding box center [173, 225] width 10 height 10
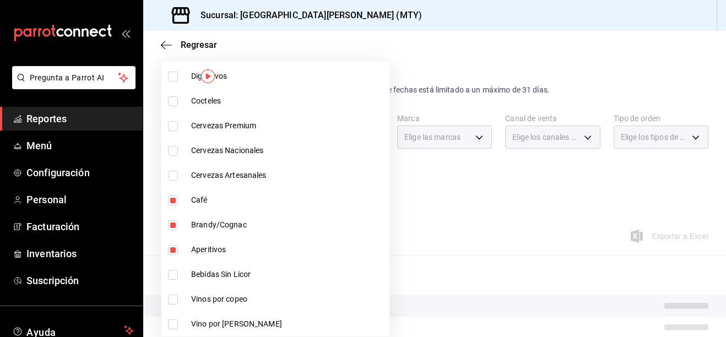
checkbox input "true"
type input "f0f1c746-f3c3-4ccc-a6c7-92491a04bd66,ce59e6b0-fd83-4b10-87da-79468a59da8e,b5dc4…"
click at [176, 203] on input "checkbox" at bounding box center [173, 201] width 10 height 10
checkbox input "false"
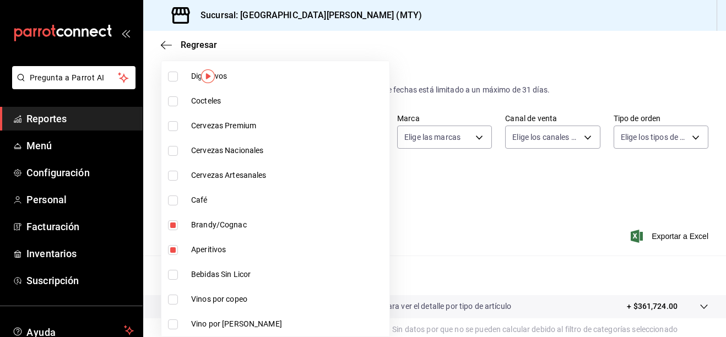
click at [186, 225] on li "Brandy/Cognac" at bounding box center [275, 225] width 228 height 25
type input "f0f1c746-f3c3-4ccc-a6c7-92491a04bd66,ce59e6b0-fd83-4b10-87da-79468a59da8e,b5dc4…"
checkbox input "false"
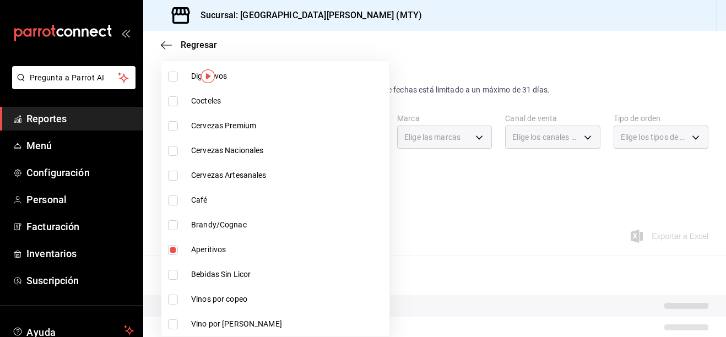
click at [186, 249] on li "Aperitivos" at bounding box center [275, 249] width 228 height 25
type input "f0f1c746-f3c3-4ccc-a6c7-92491a04bd66,ce59e6b0-fd83-4b10-87da-79468a59da8e,b5dc4…"
checkbox input "false"
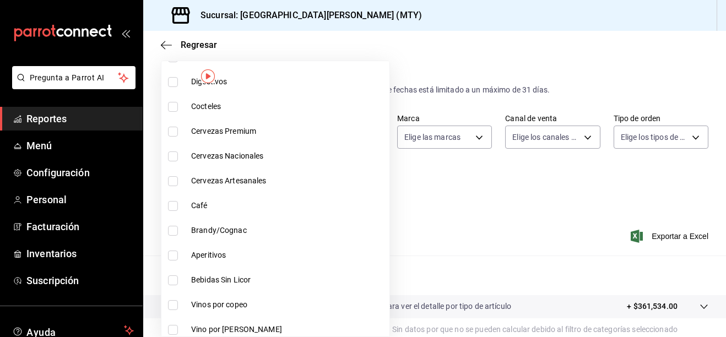
scroll to position [606, 0]
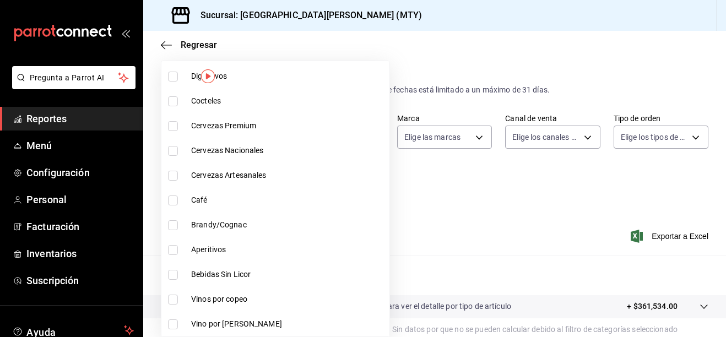
click at [394, 202] on div at bounding box center [363, 168] width 726 height 337
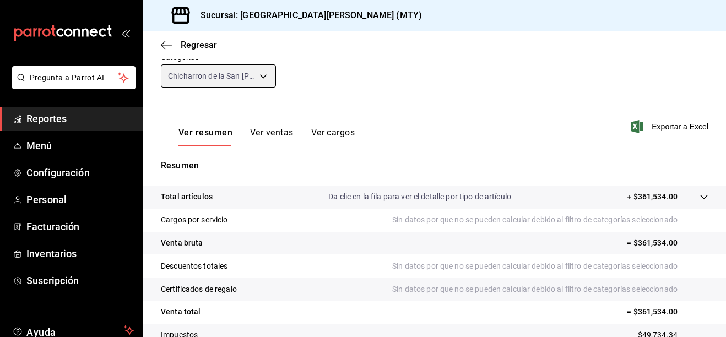
scroll to position [191, 0]
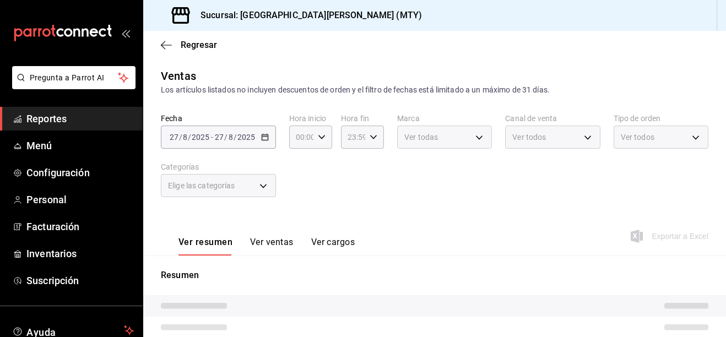
type input "f0f1c746-f3c3-4ccc-a6c7-92491a04bd66,ce59e6b0-fd83-4b10-87da-79468a59da8e,b5dc4…"
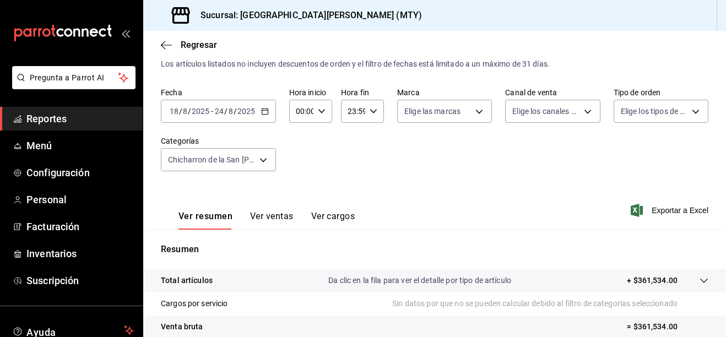
scroll to position [25, 0]
click at [305, 198] on div "Ver resumen Ver ventas Ver cargos Exportar a Excel" at bounding box center [434, 207] width 583 height 45
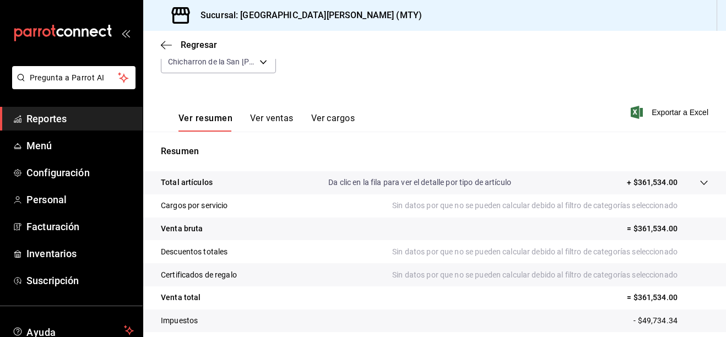
scroll to position [165, 0]
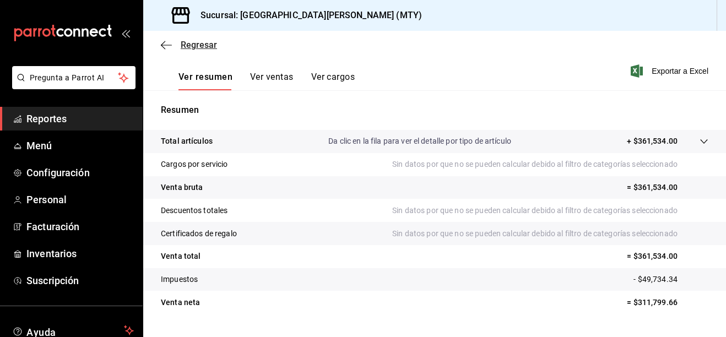
click at [201, 48] on span "Regresar" at bounding box center [199, 45] width 36 height 10
